Goal: Task Accomplishment & Management: Manage account settings

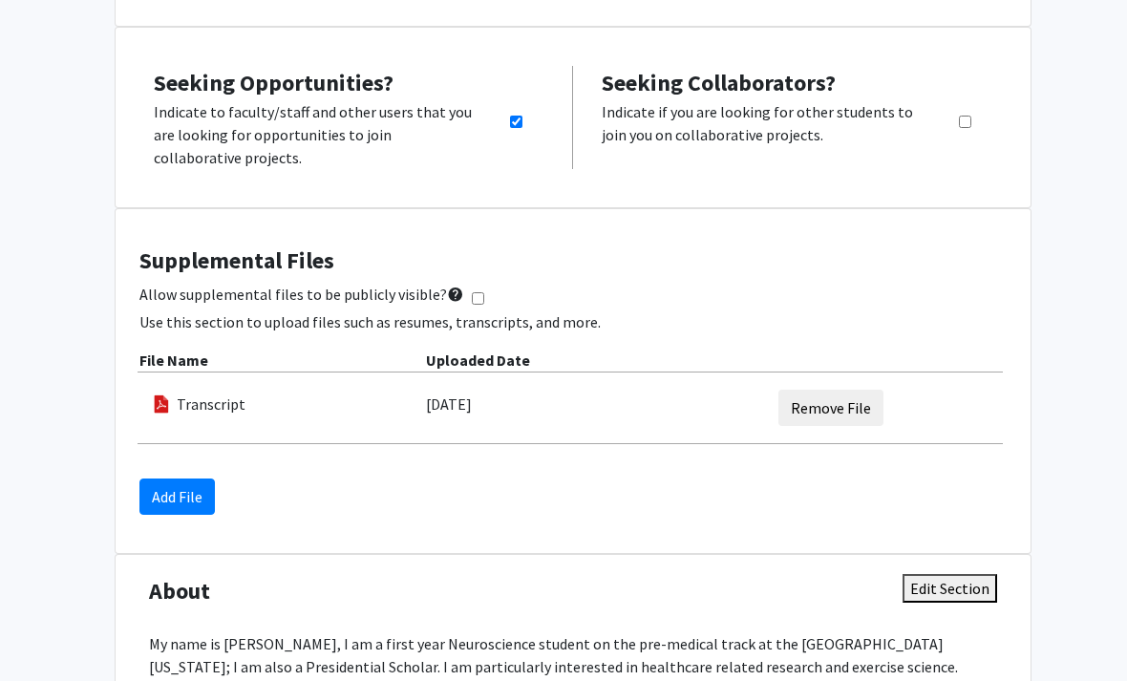
scroll to position [446, 0]
click at [994, 574] on button "Edit Section" at bounding box center [950, 588] width 95 height 29
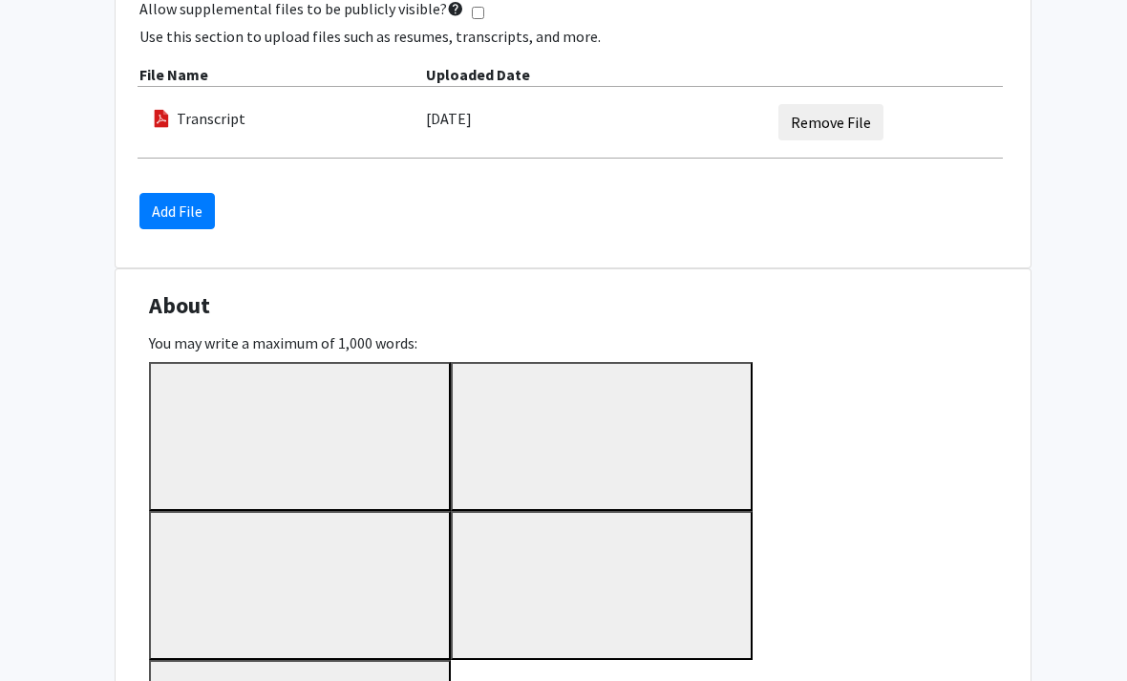
scroll to position [734, 0]
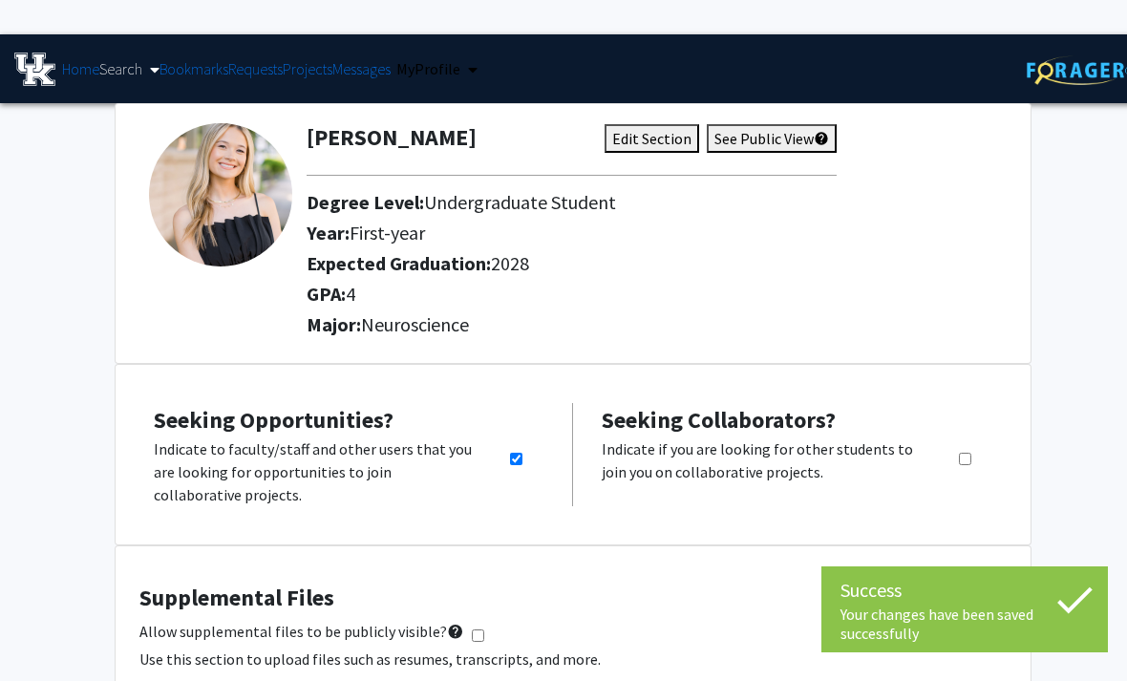
scroll to position [0, 0]
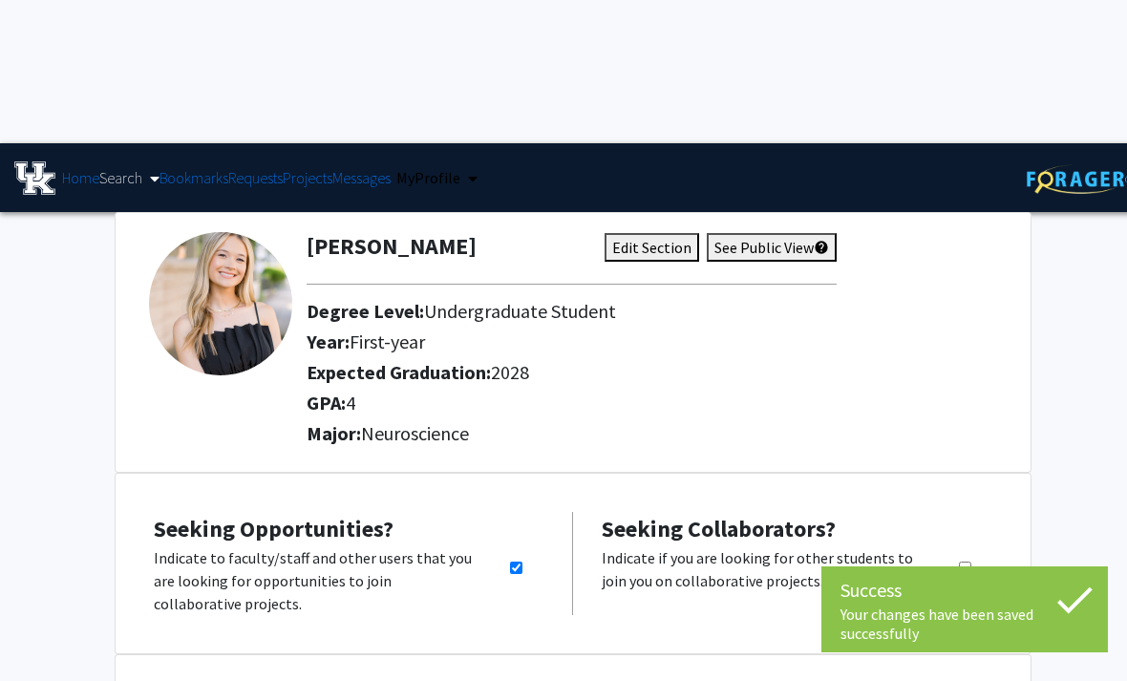
click at [699, 233] on button "Edit Section" at bounding box center [652, 247] width 95 height 29
select select "first-year"
select select "2028"
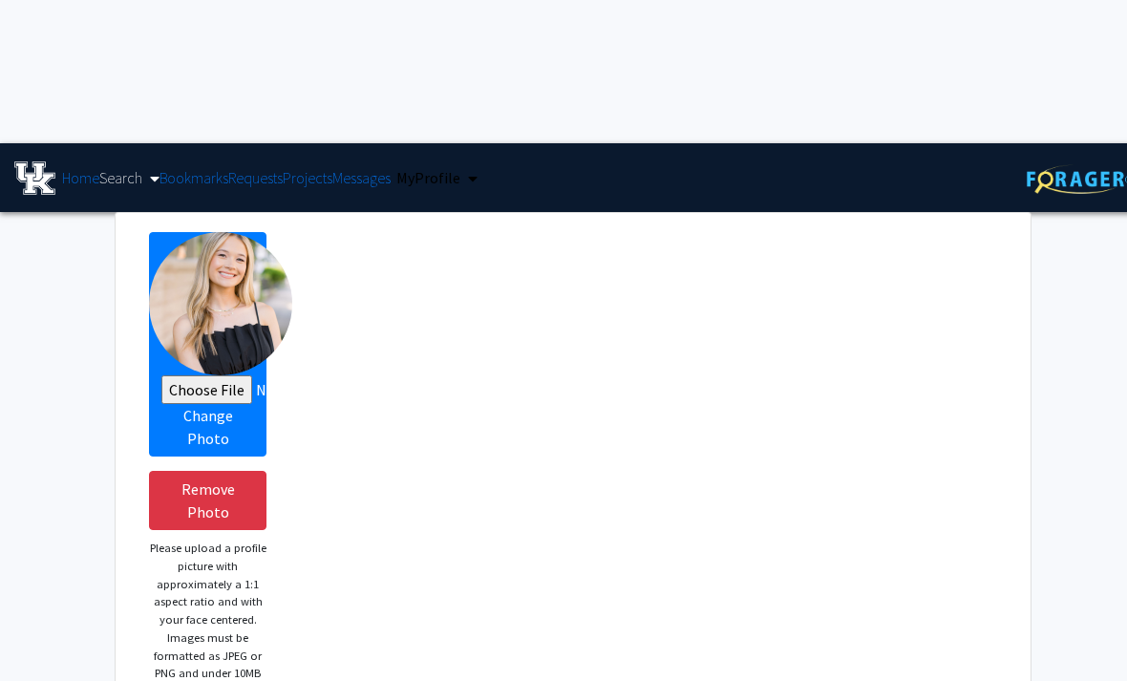
select select "sophomore"
